Goal: Contribute content: Contribute content

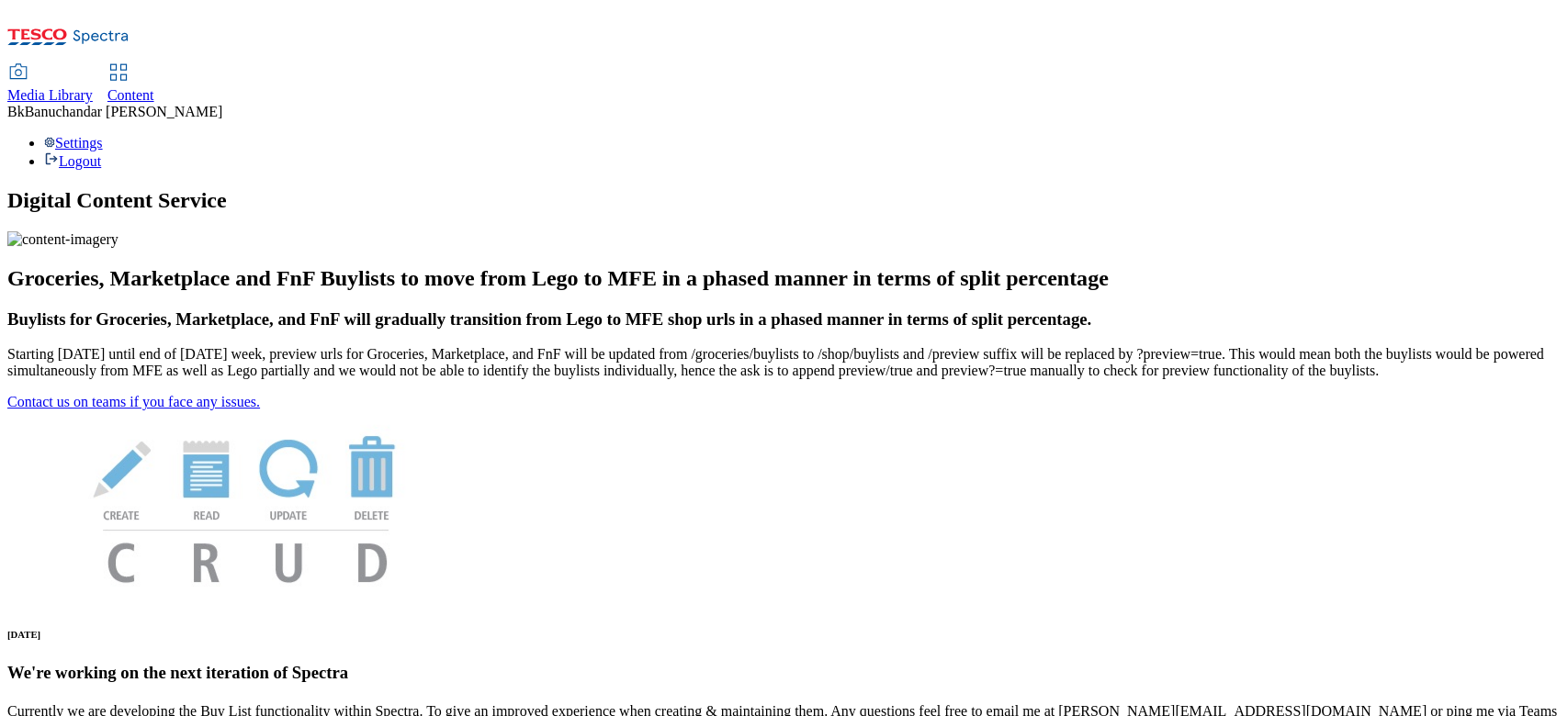
click at [93, 87] on span "Media Library" at bounding box center [50, 95] width 85 height 16
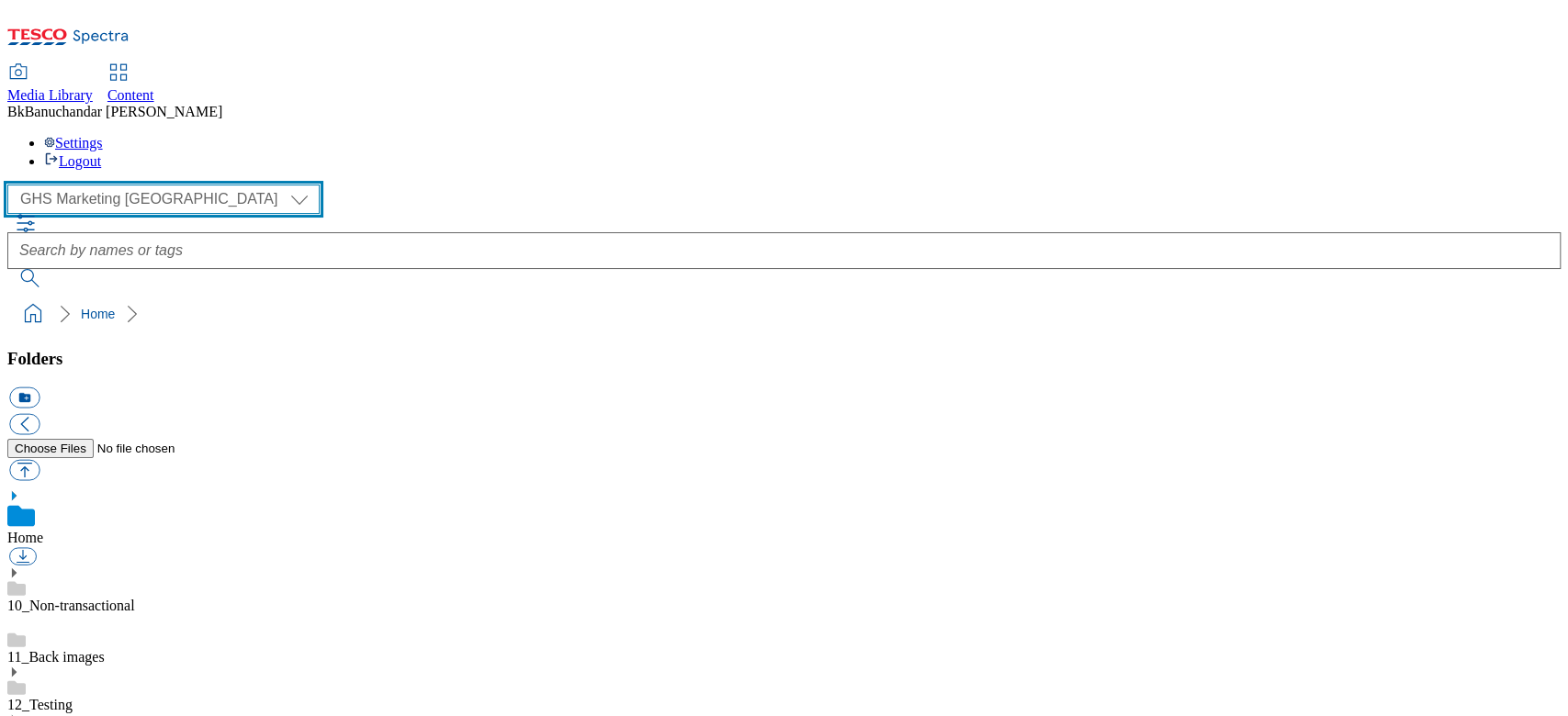
click at [134, 184] on select "GHS Marketing UK iGHS Marketing CE MCA CZ MCA HU MCA SK" at bounding box center [163, 199] width 312 height 30
select select "flare-ighs-ce-mktg"
click at [13, 184] on select "GHS Marketing UK iGHS Marketing CE MCA CZ MCA HU MCA SK" at bounding box center [163, 199] width 312 height 30
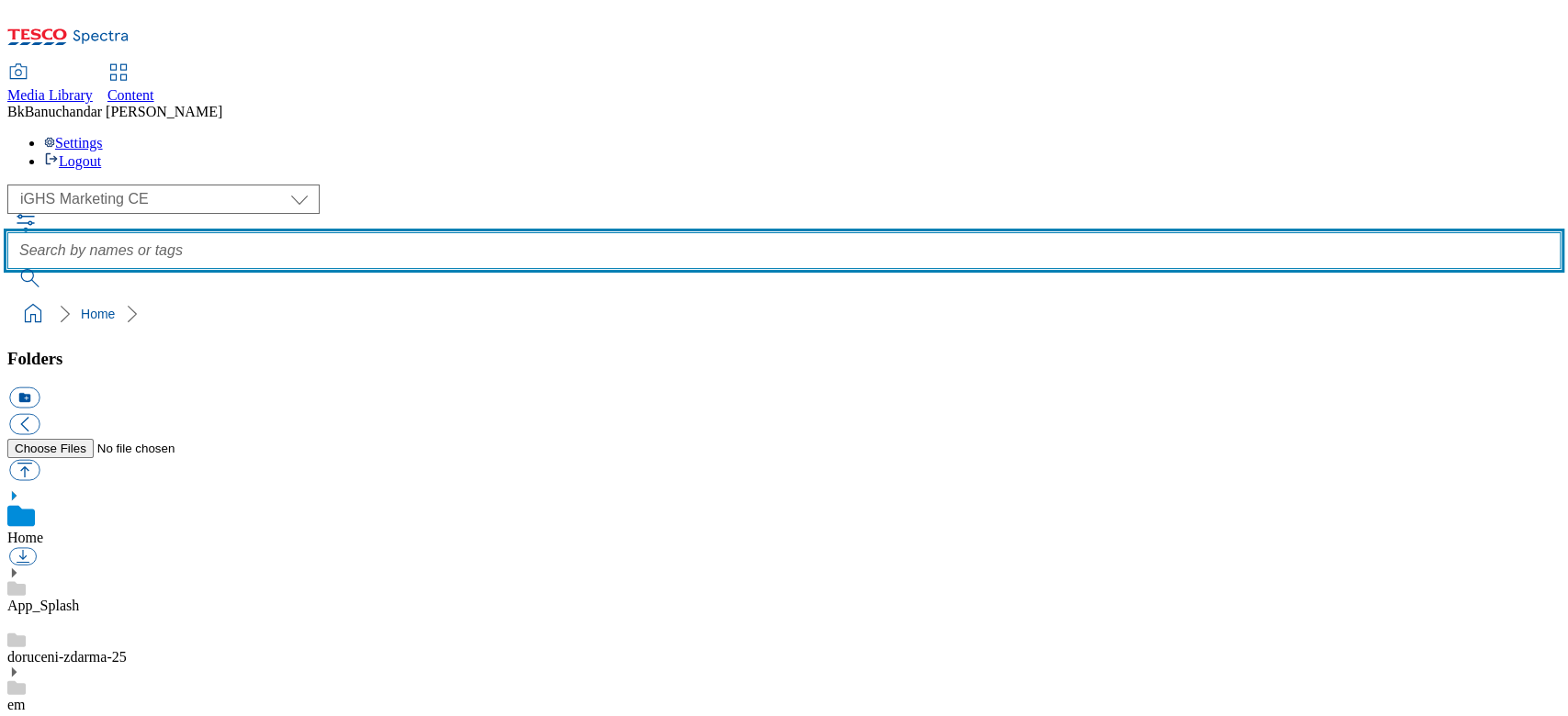
click at [572, 232] on input "text" at bounding box center [784, 250] width 1553 height 37
paste input "clubcard"
type input "clubcard"
click at [7, 269] on button "submit" at bounding box center [31, 278] width 48 height 19
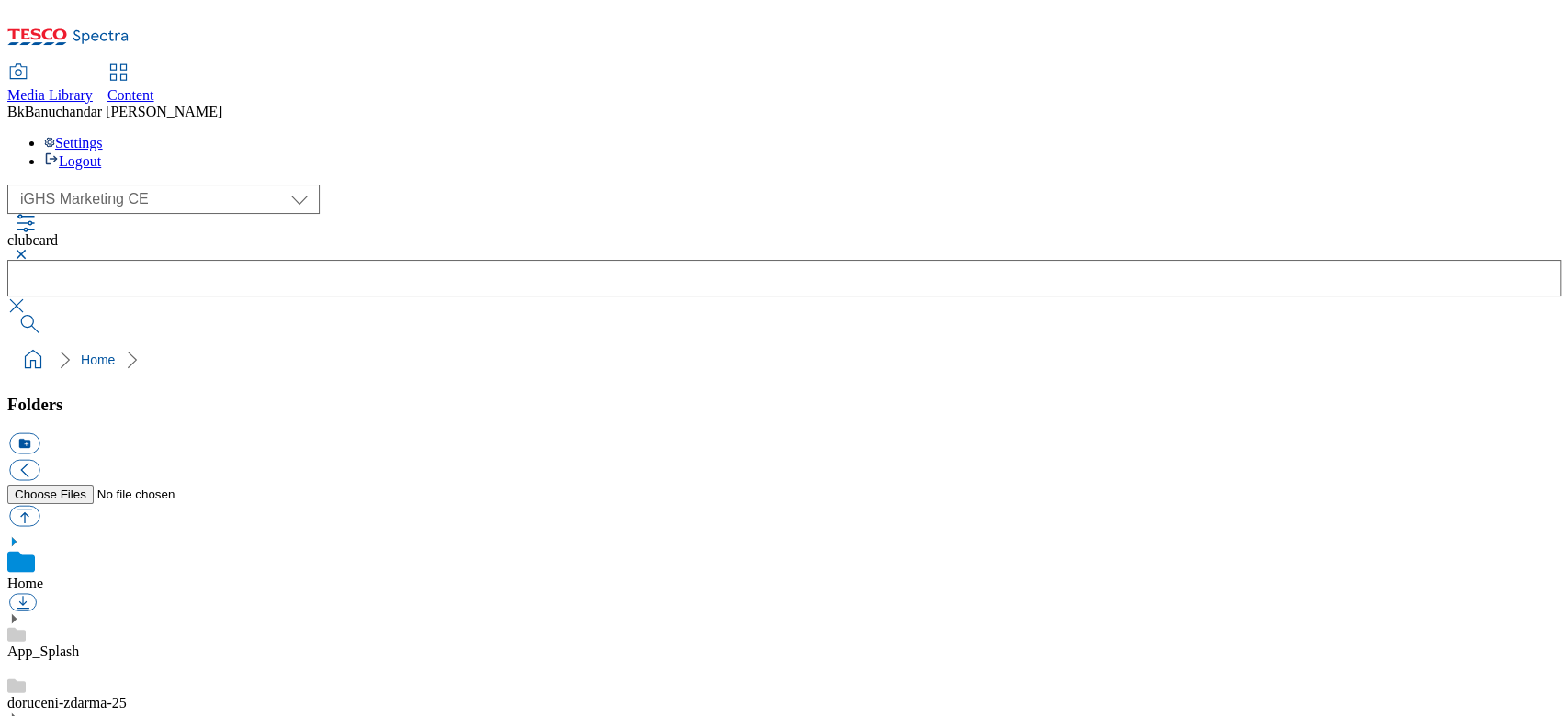
click at [30, 297] on button "button" at bounding box center [18, 305] width 22 height 19
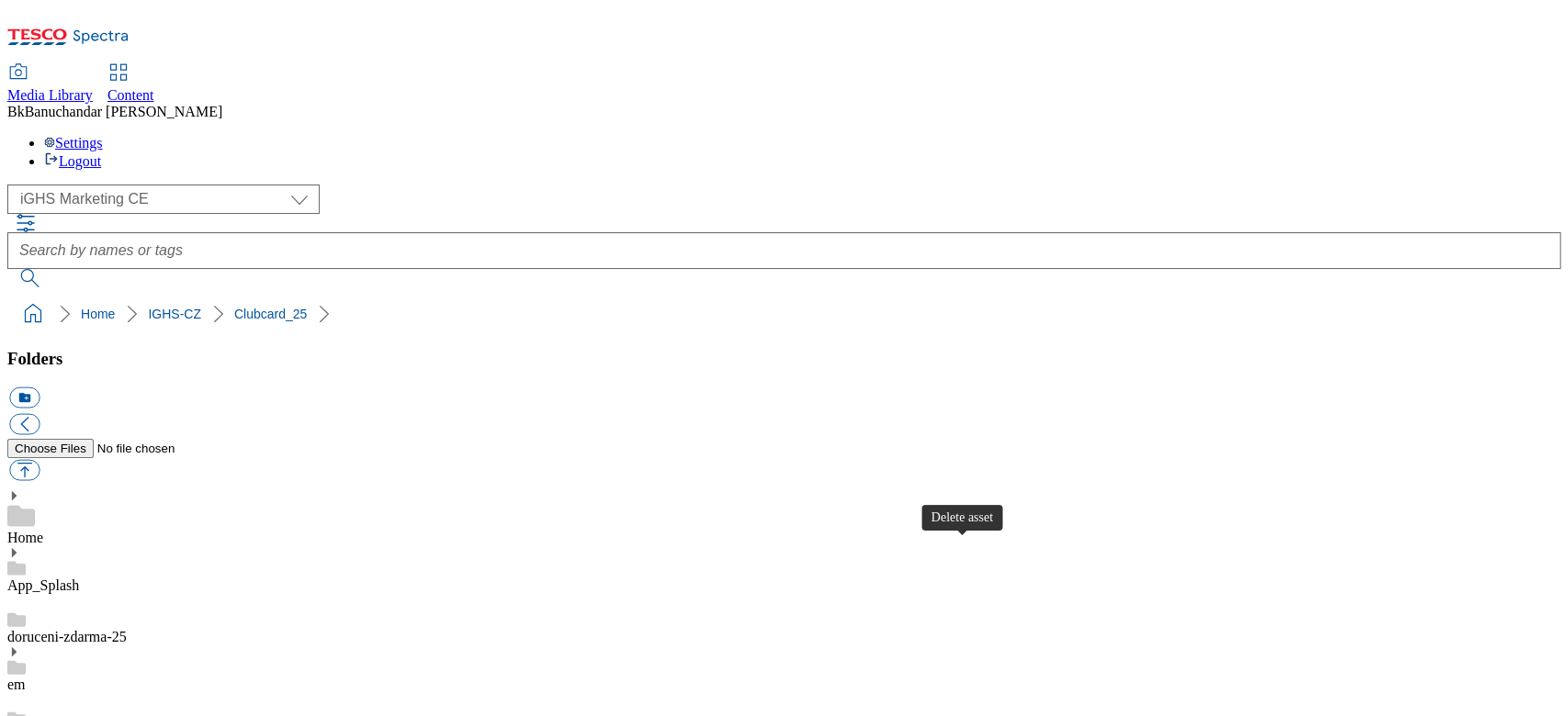
scroll to position [0, 0]
click at [40, 460] on button "button" at bounding box center [24, 470] width 31 height 21
type input "C:\fakepath\new_banner_3.jpg"
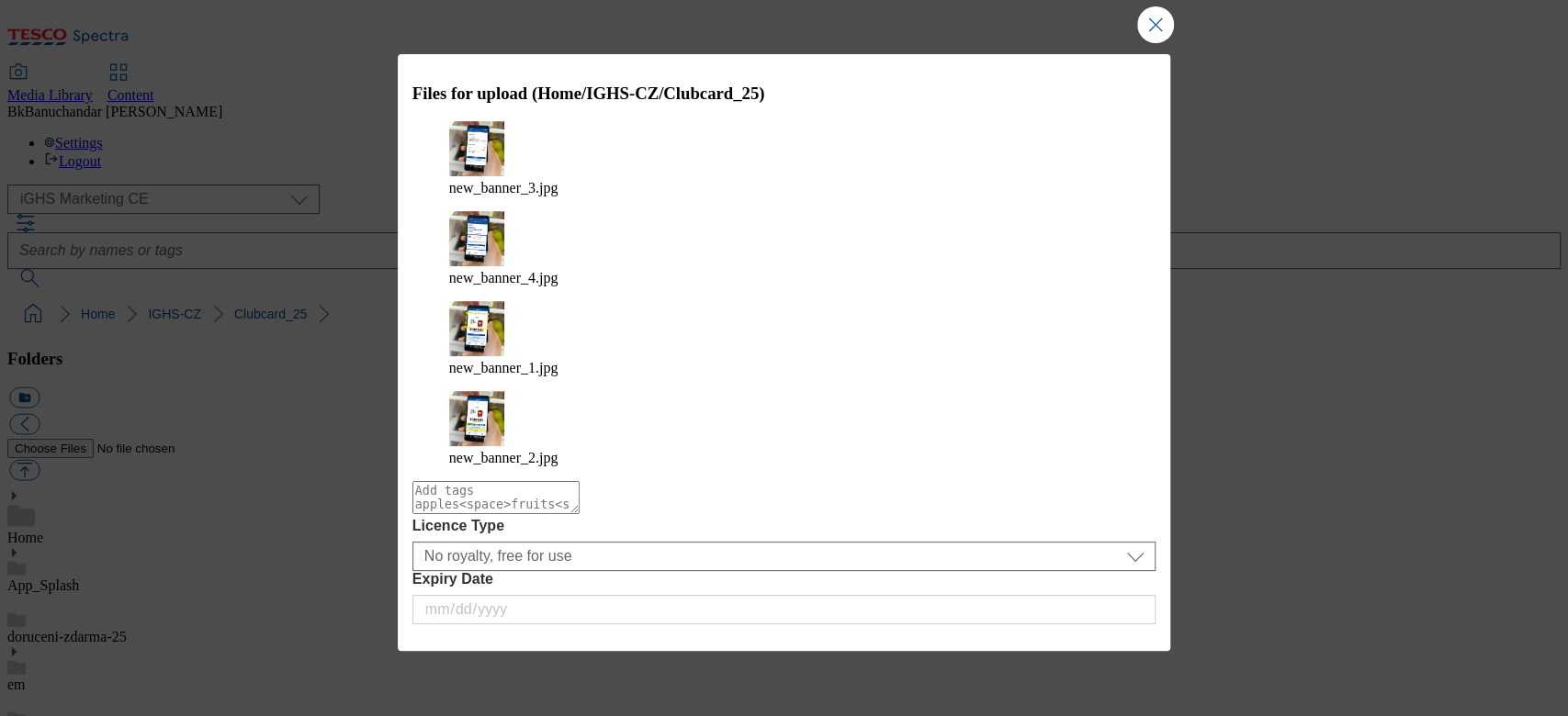
click at [1094, 634] on button "Upload" at bounding box center [1106, 651] width 86 height 35
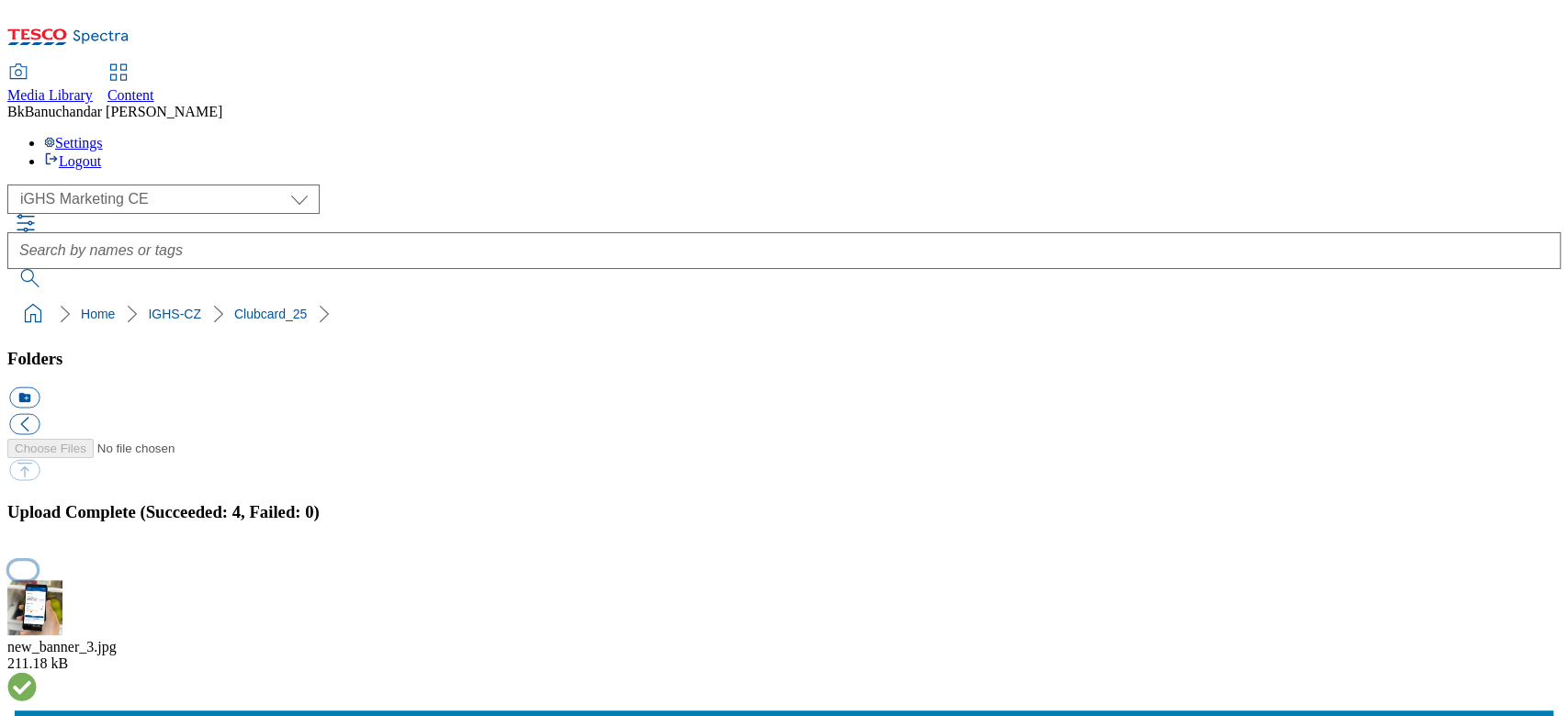
click at [37, 561] on button "button" at bounding box center [23, 570] width 28 height 18
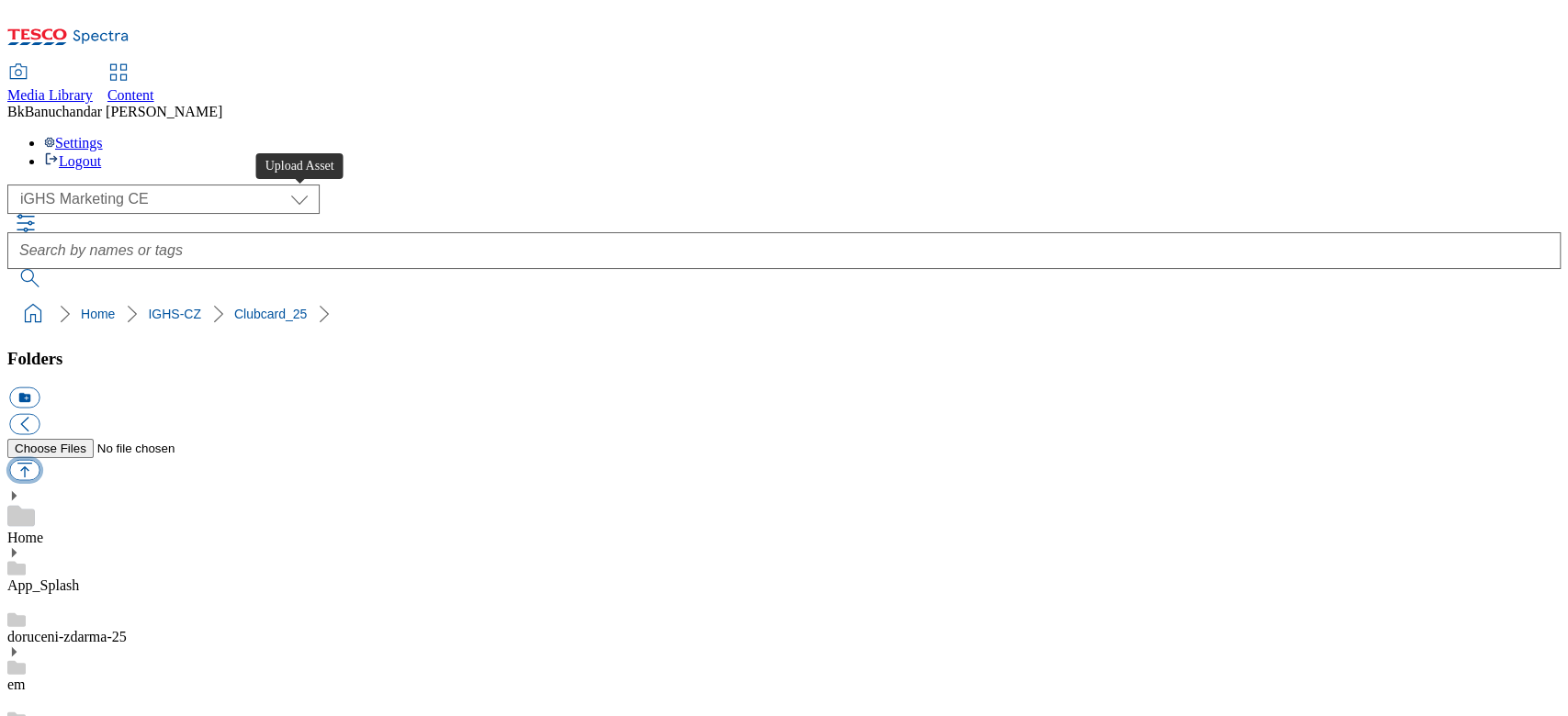
click at [40, 460] on button "button" at bounding box center [24, 470] width 31 height 21
type input "C:\fakepath\Banner_CZ_1.jpg"
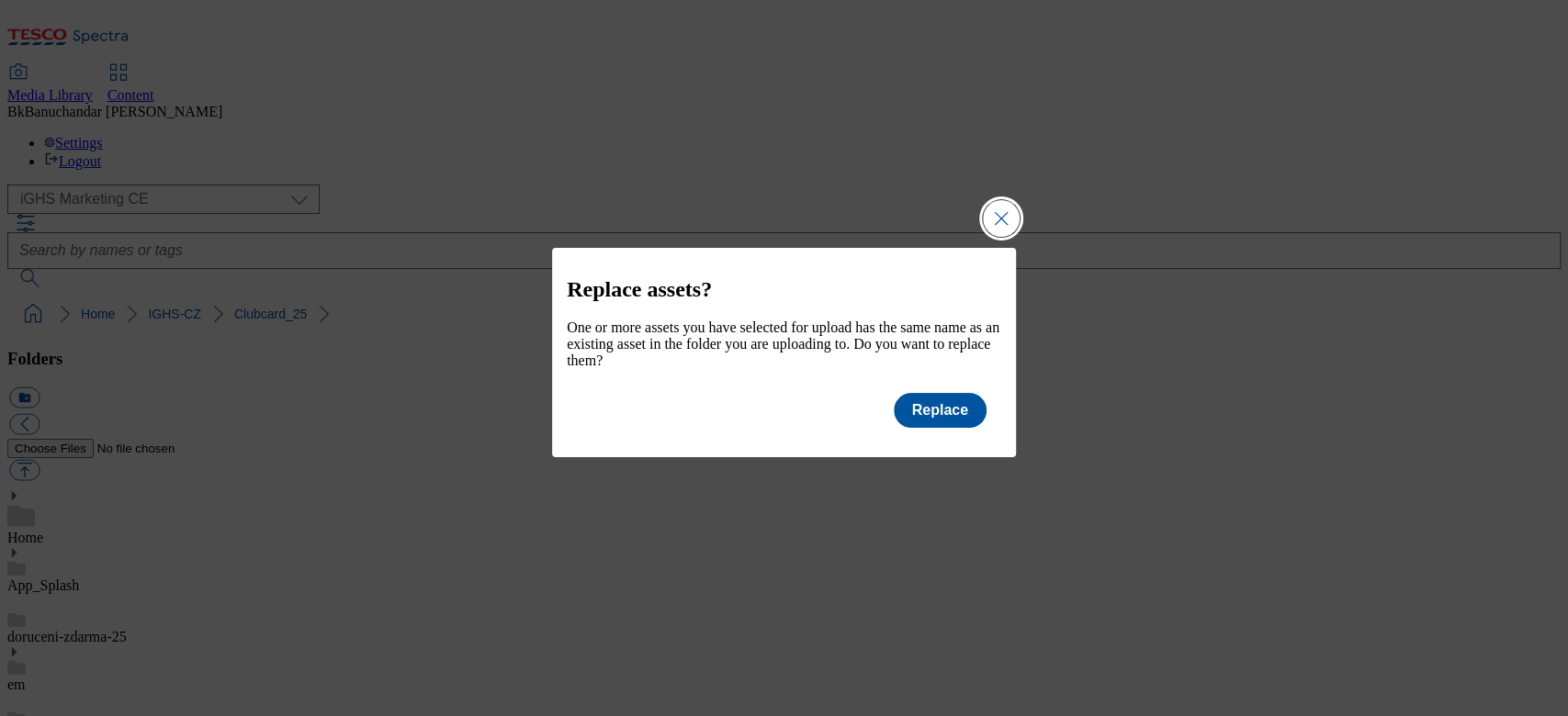
click at [999, 208] on button "Close Modal" at bounding box center [1001, 218] width 37 height 37
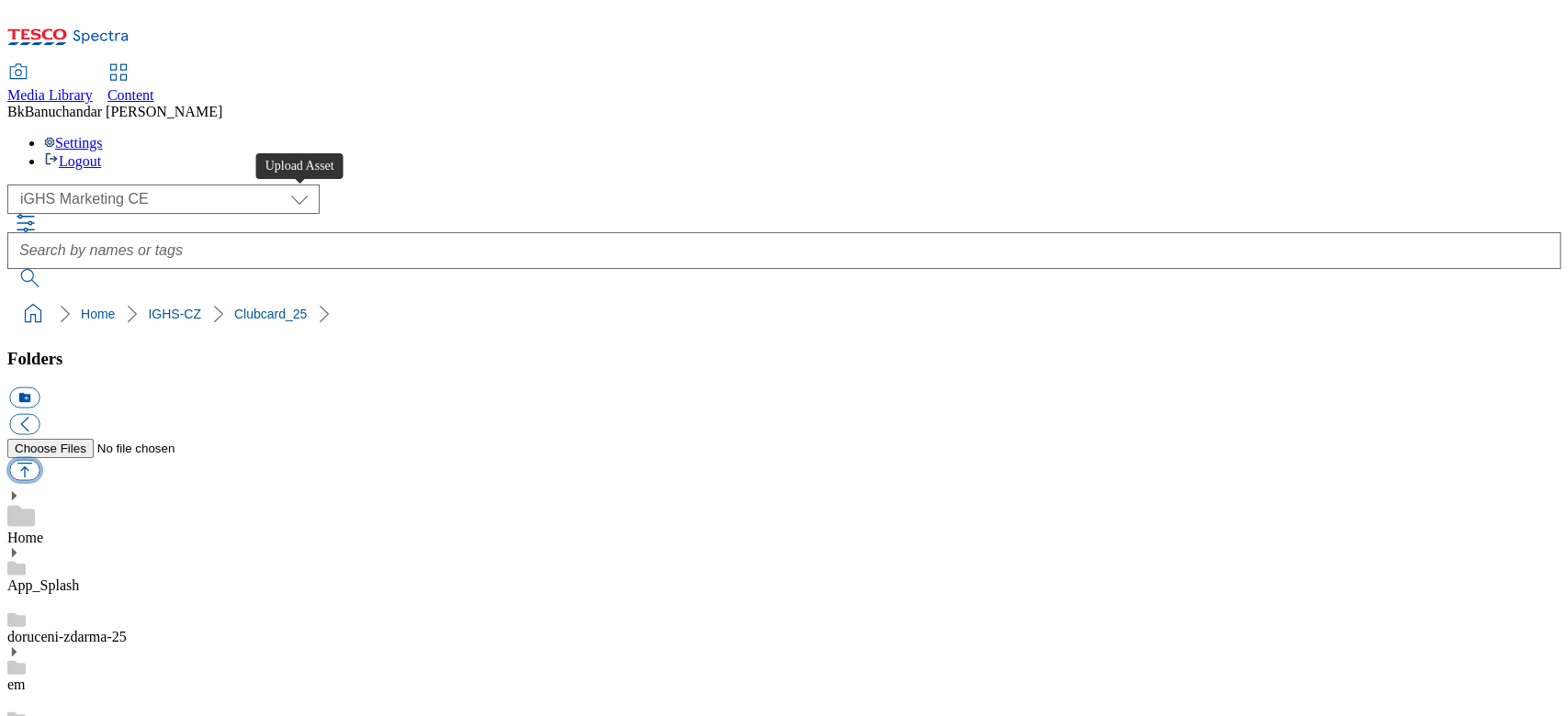
click at [40, 460] on button "button" at bounding box center [24, 470] width 31 height 21
type input "C:\fakepath\Banner_CZ_1_new.jpg"
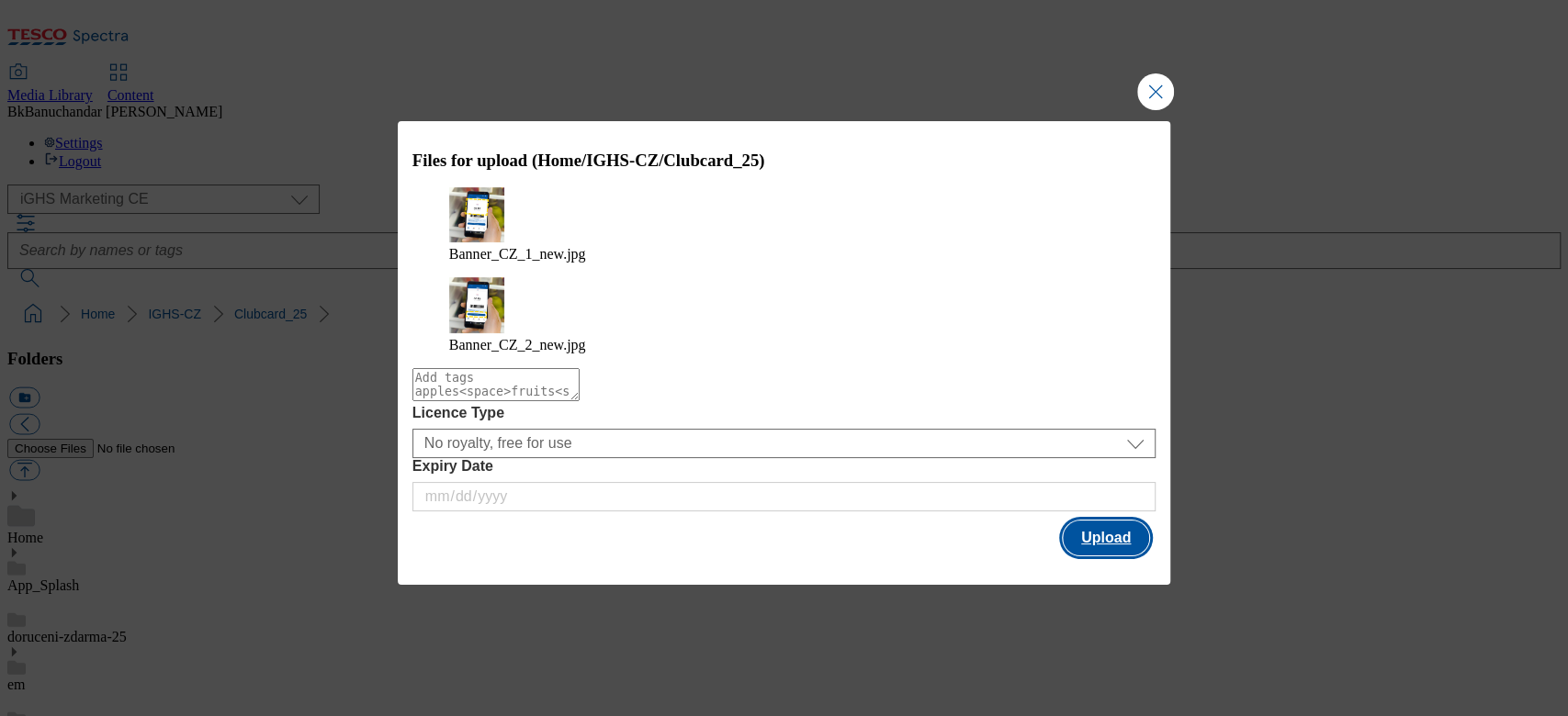
click at [1108, 521] on button "Upload" at bounding box center [1106, 537] width 86 height 35
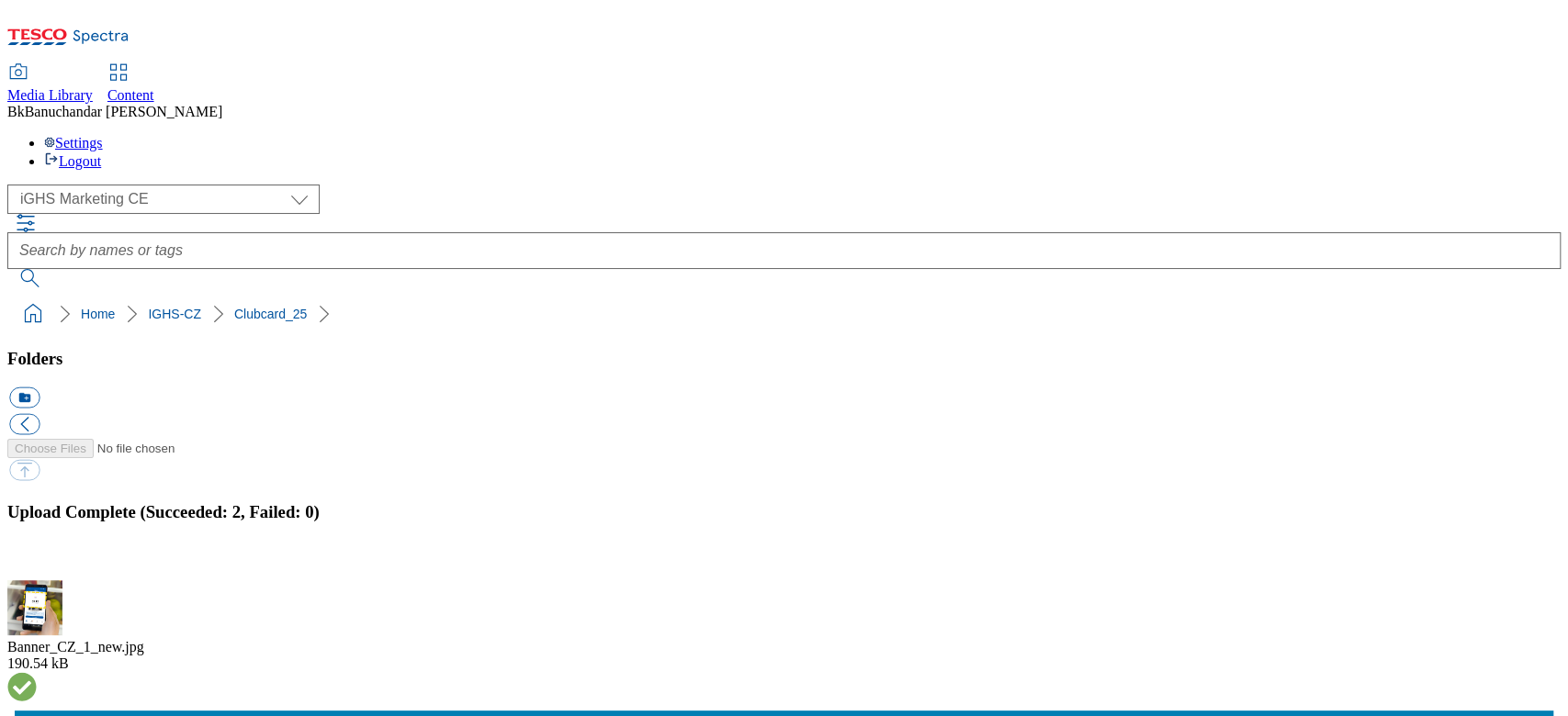
click at [37, 561] on button "button" at bounding box center [23, 570] width 28 height 18
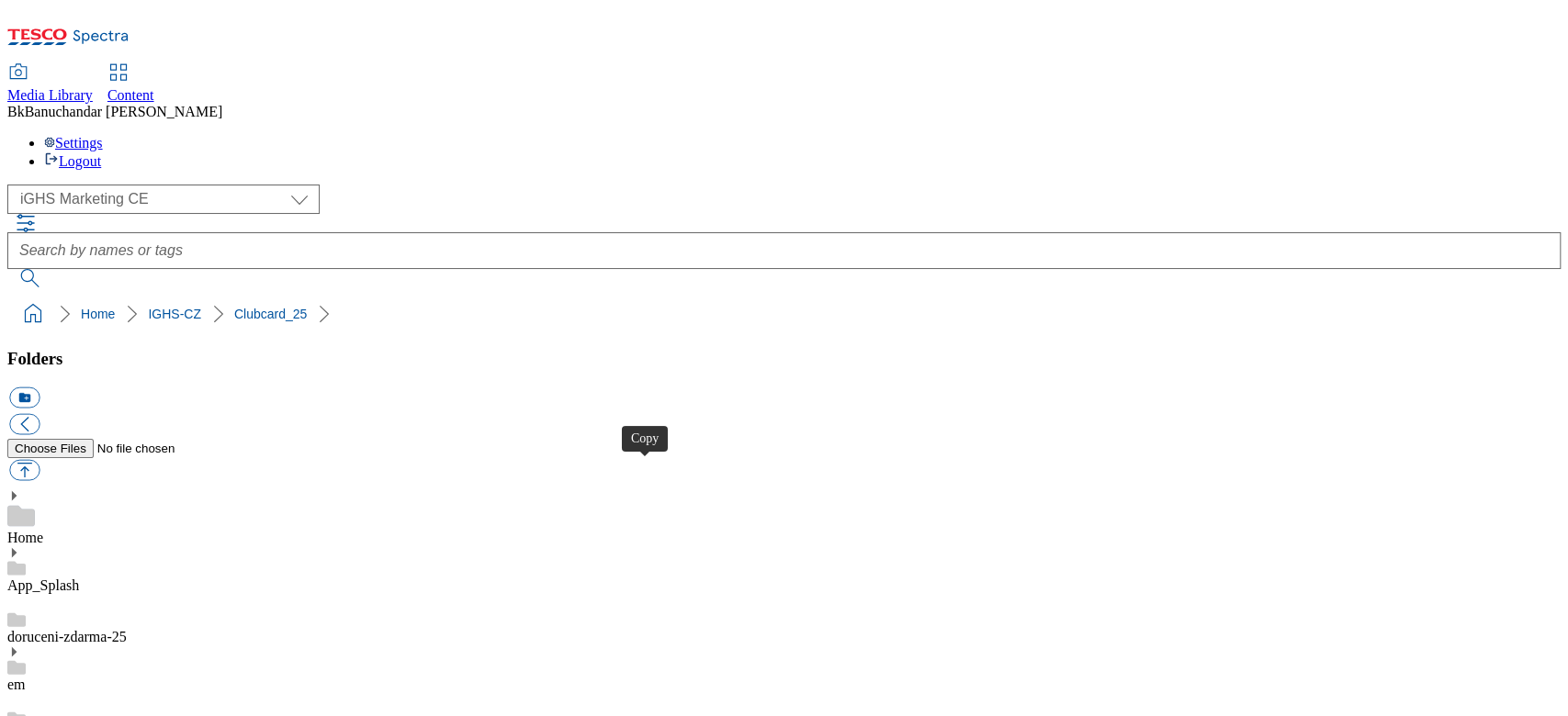
click at [40, 460] on button "button" at bounding box center [24, 470] width 31 height 21
type input "C:\fakepath\Banner_EN_3_new.jpg"
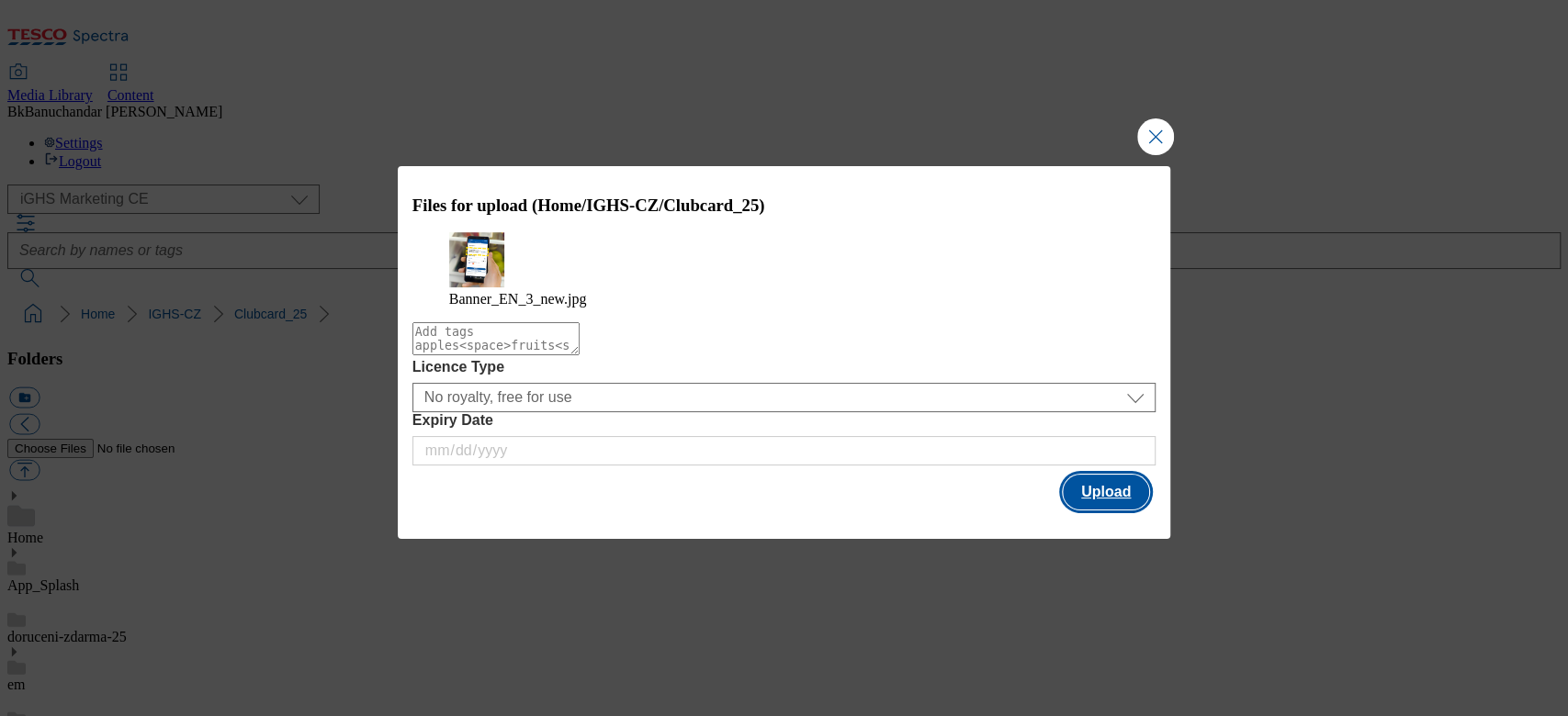
click at [1106, 504] on button "Upload" at bounding box center [1106, 492] width 86 height 35
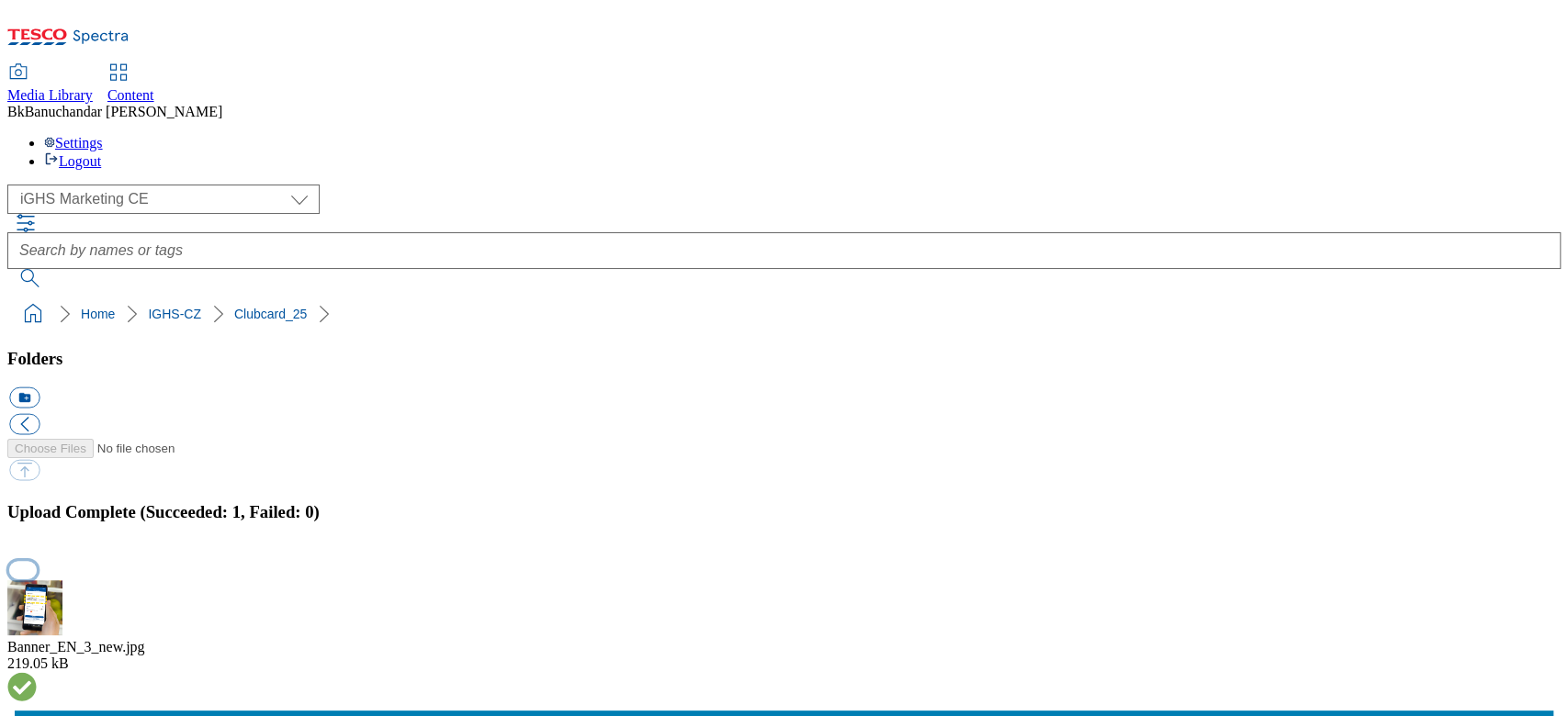
click at [37, 561] on button "button" at bounding box center [23, 570] width 28 height 18
